Goal: Check status: Check status

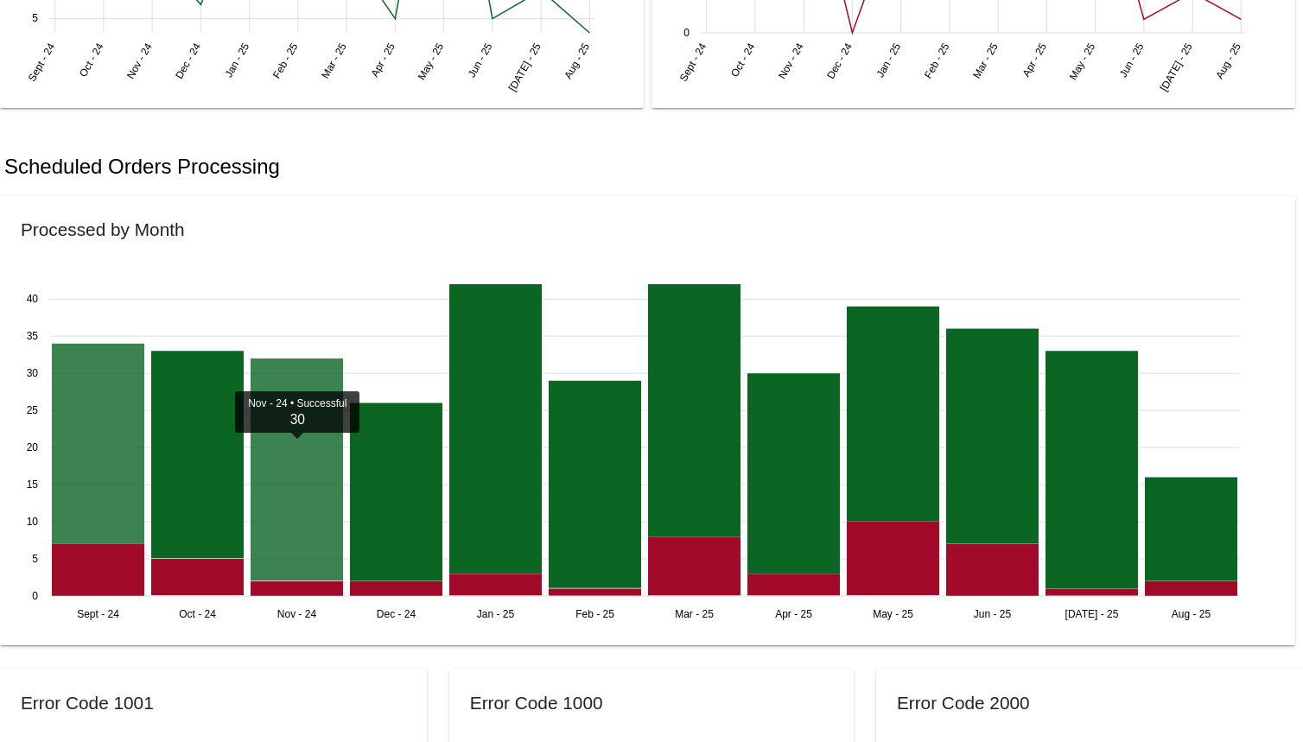
scroll to position [951, 0]
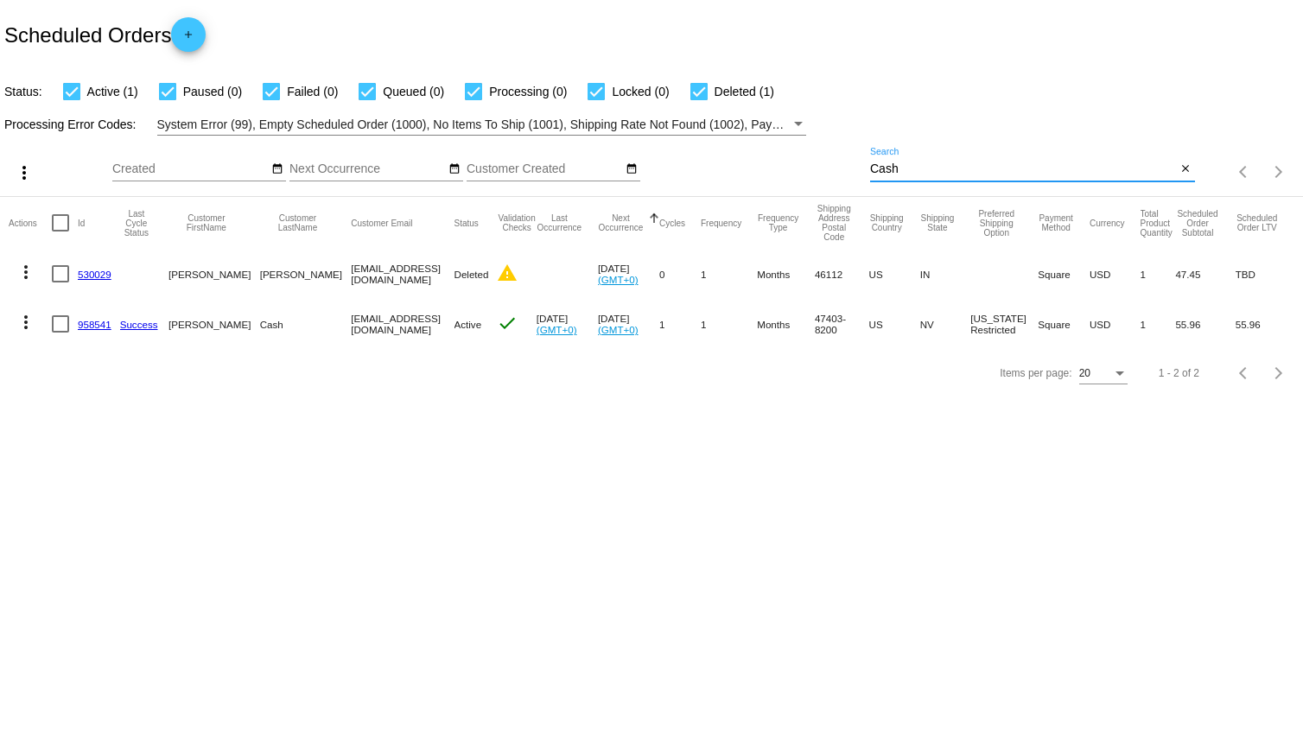
drag, startPoint x: 955, startPoint y: 174, endPoint x: 776, endPoint y: 172, distance: 178.9
click at [776, 172] on div "more_vert Aug Jan Feb Mar Apr 1" at bounding box center [651, 166] width 1303 height 61
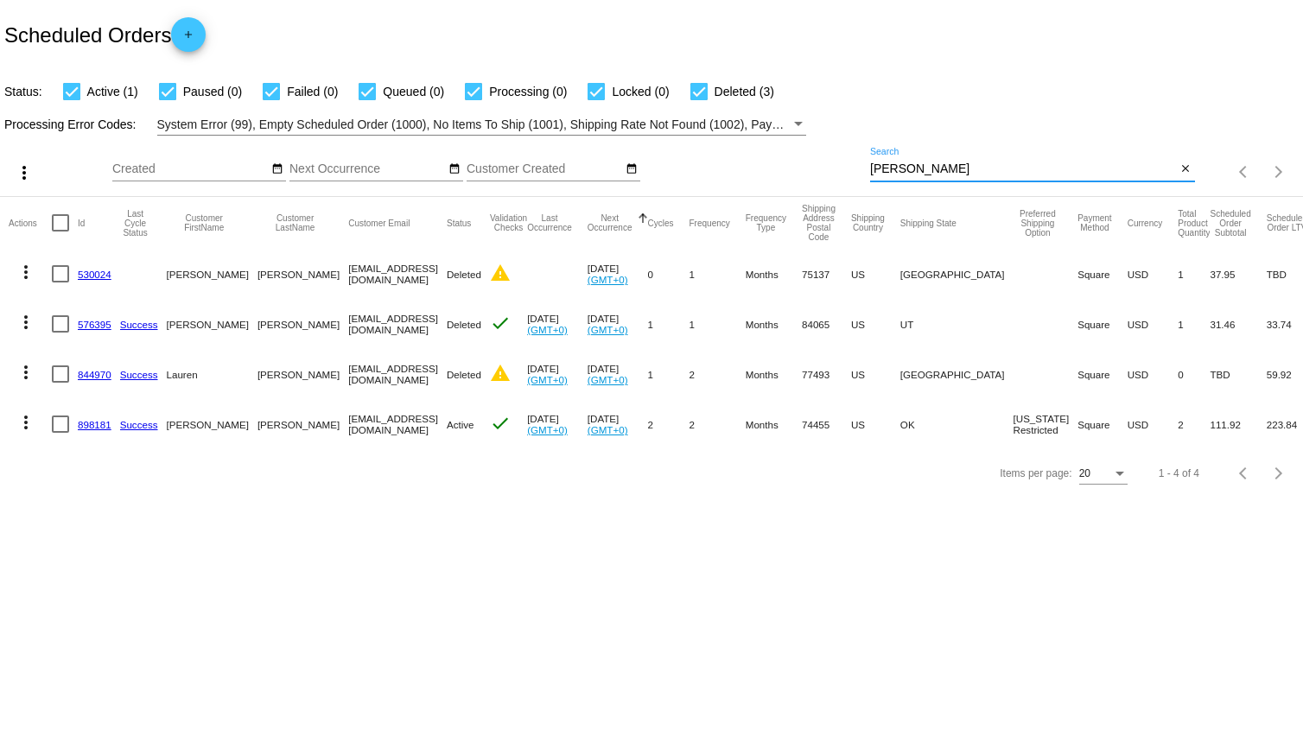
click at [882, 170] on input "SMith" at bounding box center [1023, 169] width 307 height 14
type input "Smith"
click at [103, 424] on link "898181" at bounding box center [95, 424] width 34 height 11
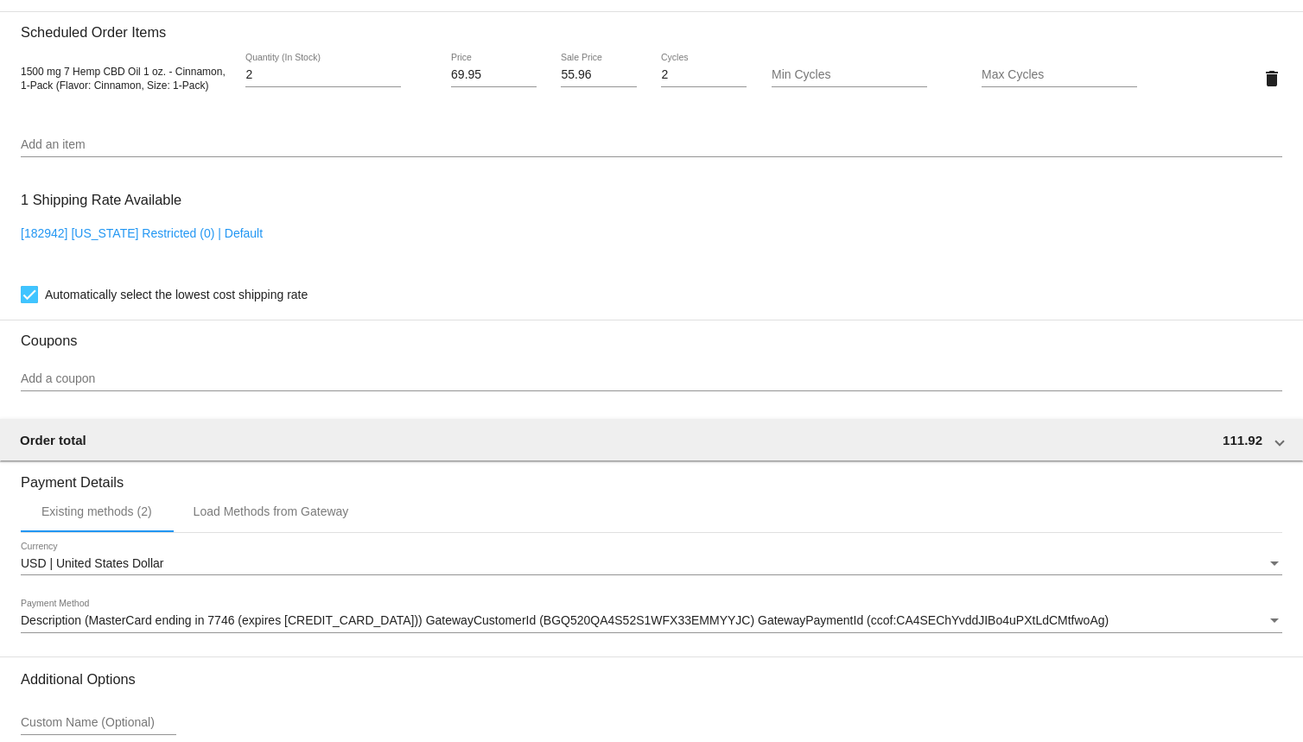
scroll to position [1364, 0]
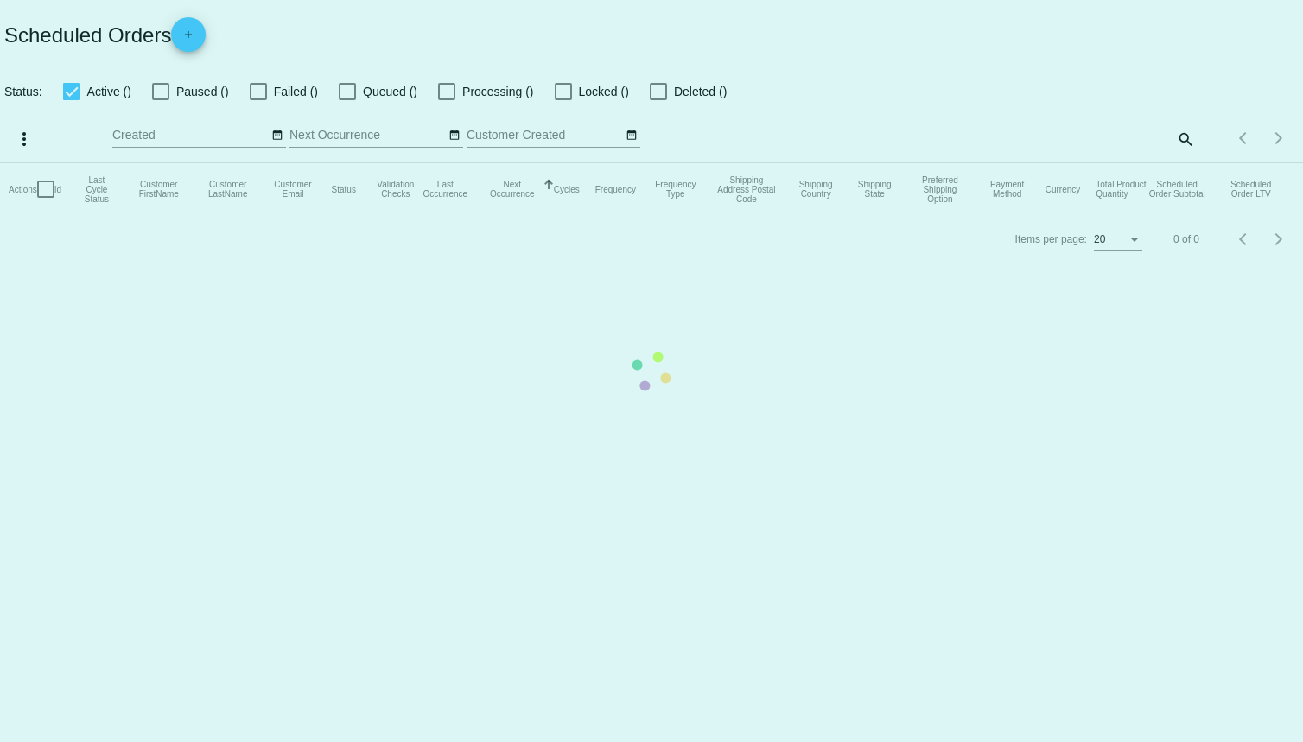
checkbox input "true"
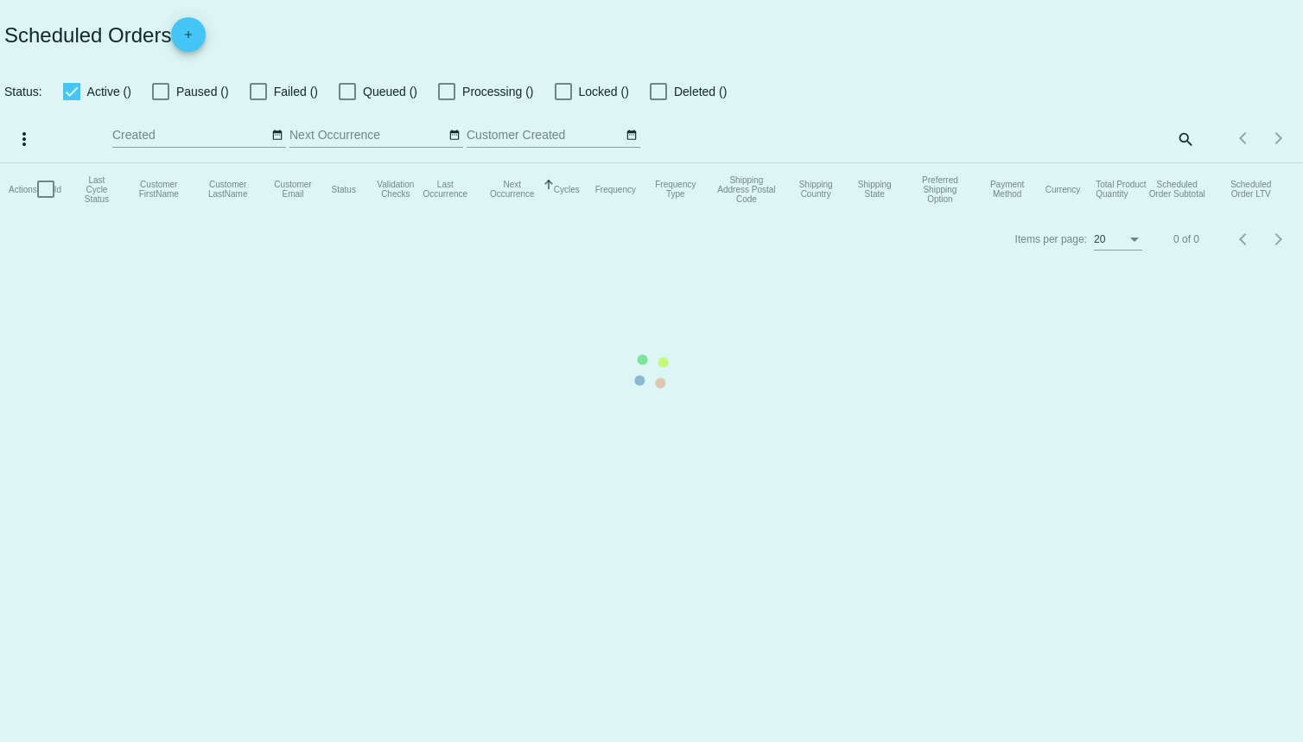
checkbox input "true"
